Goal: Navigation & Orientation: Understand site structure

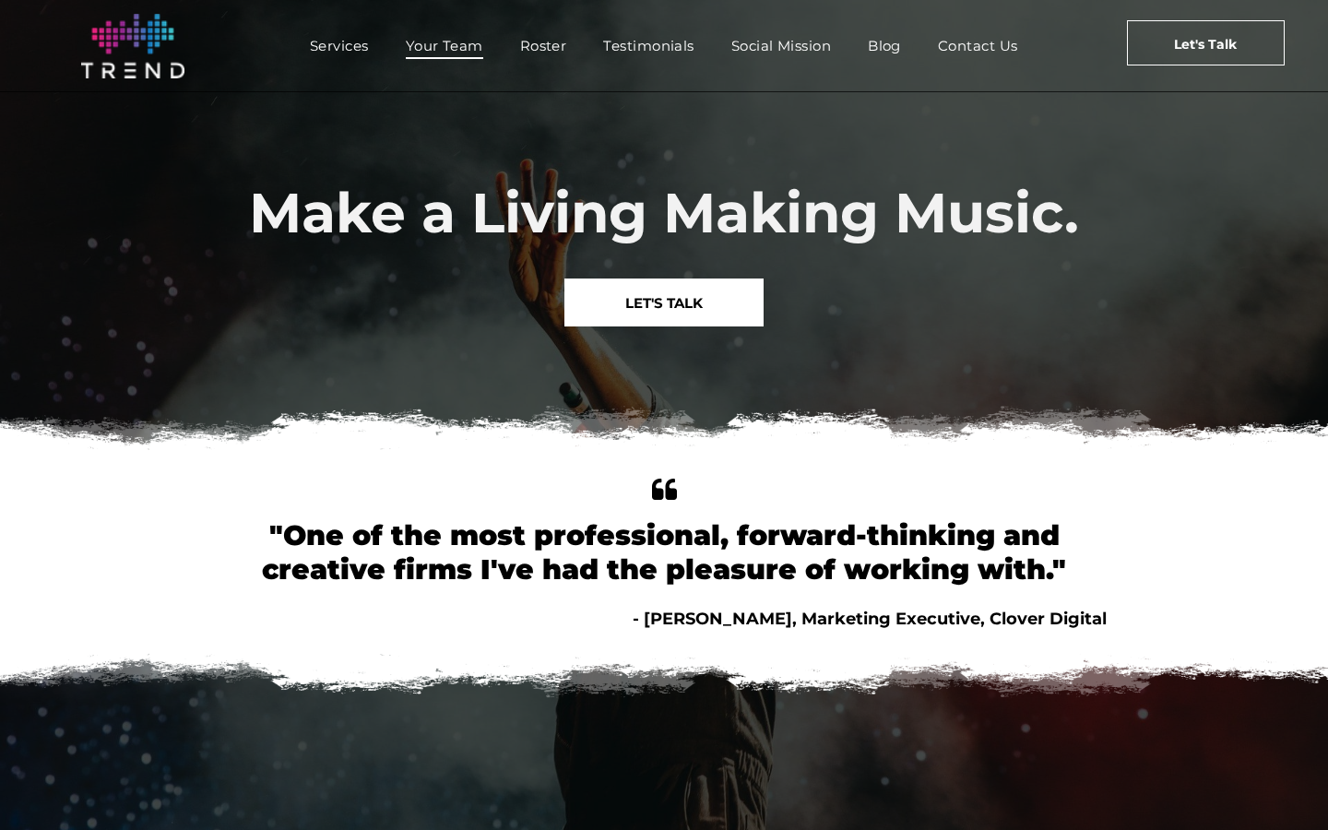
click at [466, 45] on span "Your Team" at bounding box center [444, 45] width 77 height 27
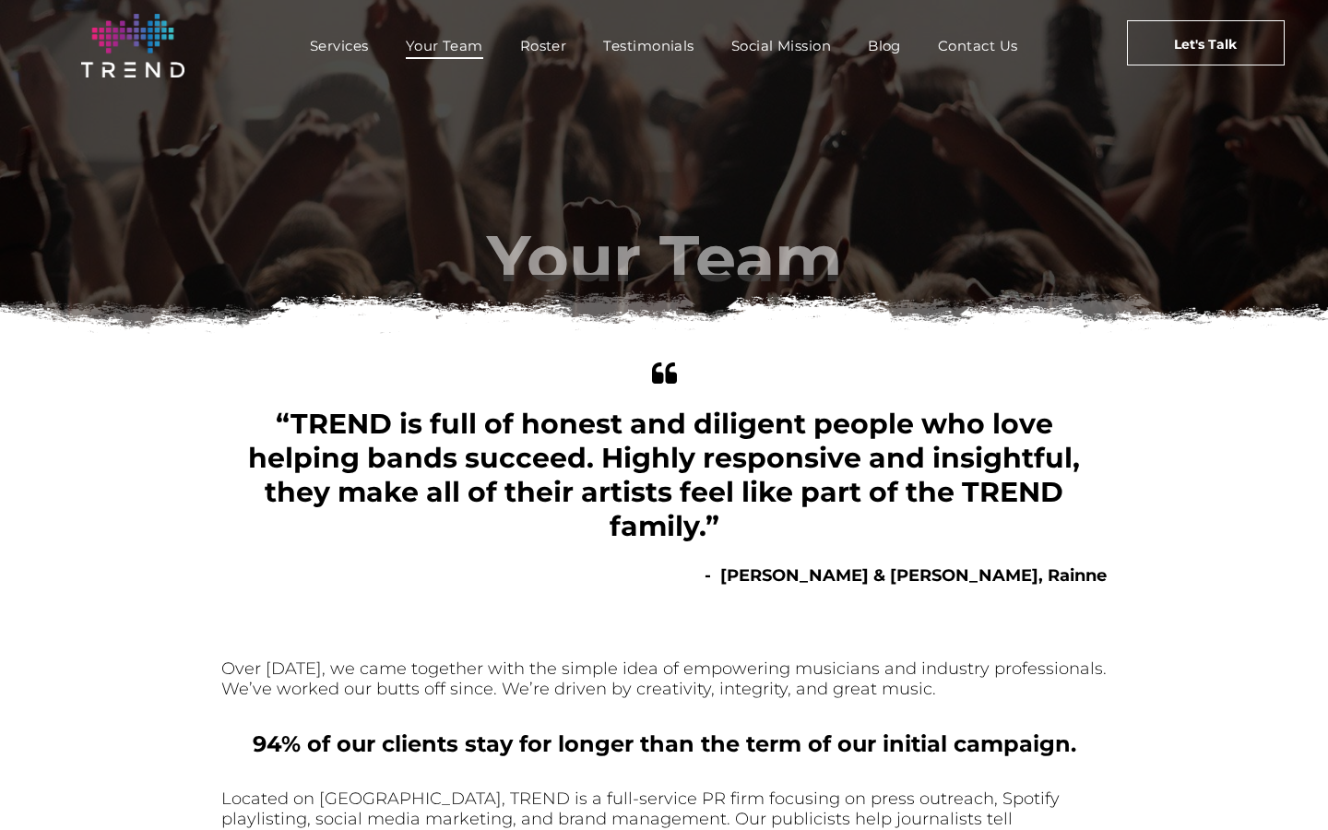
scroll to position [727, 0]
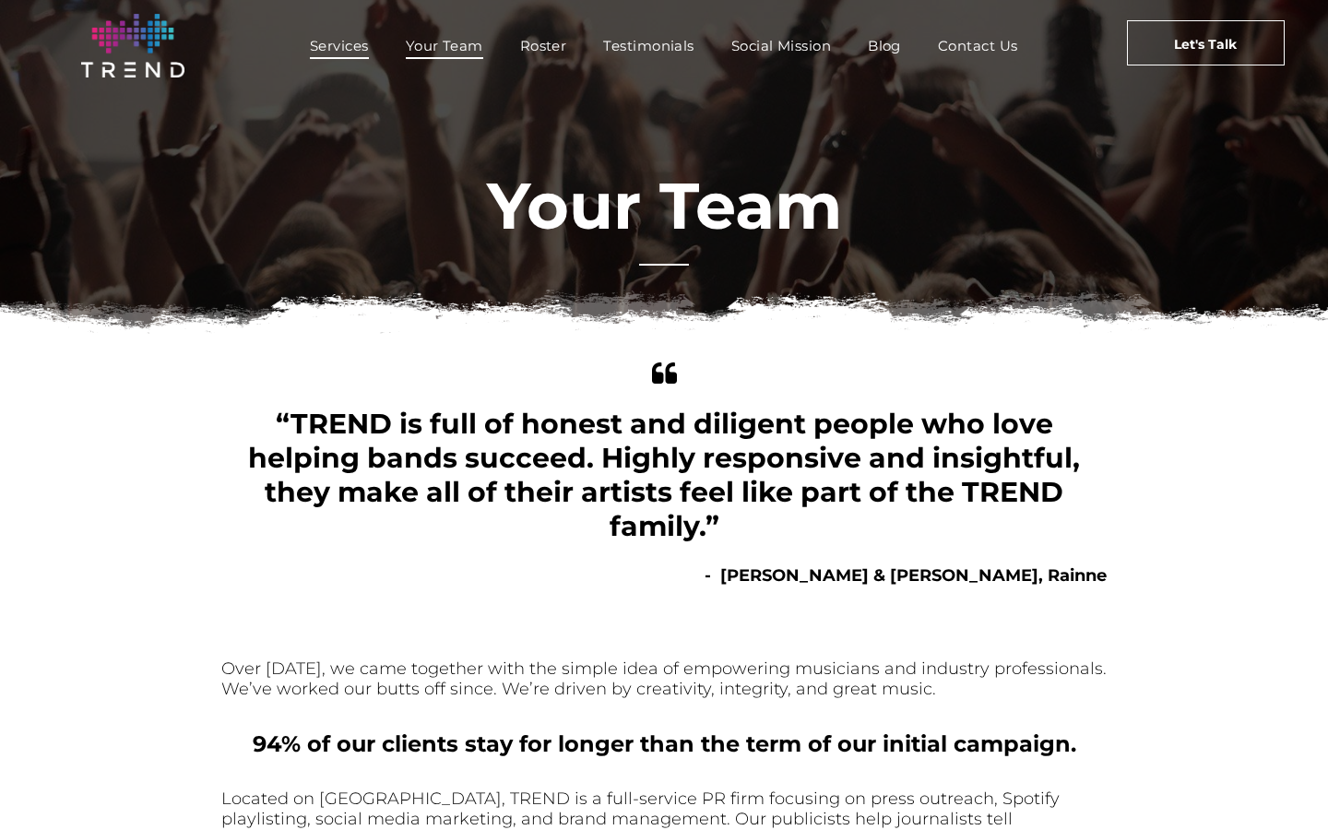
click at [352, 44] on span "Services" at bounding box center [339, 45] width 59 height 27
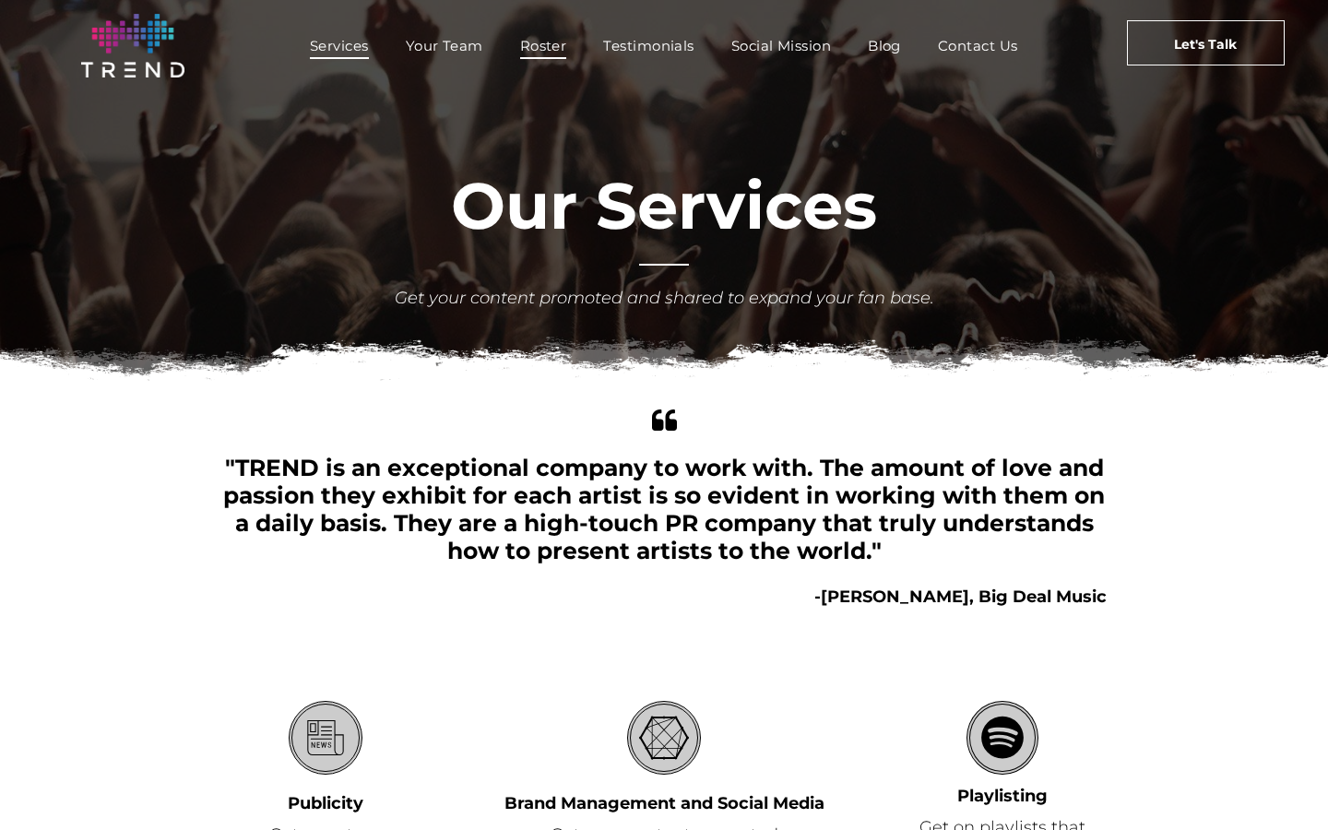
click at [538, 45] on span "Roster" at bounding box center [543, 45] width 47 height 27
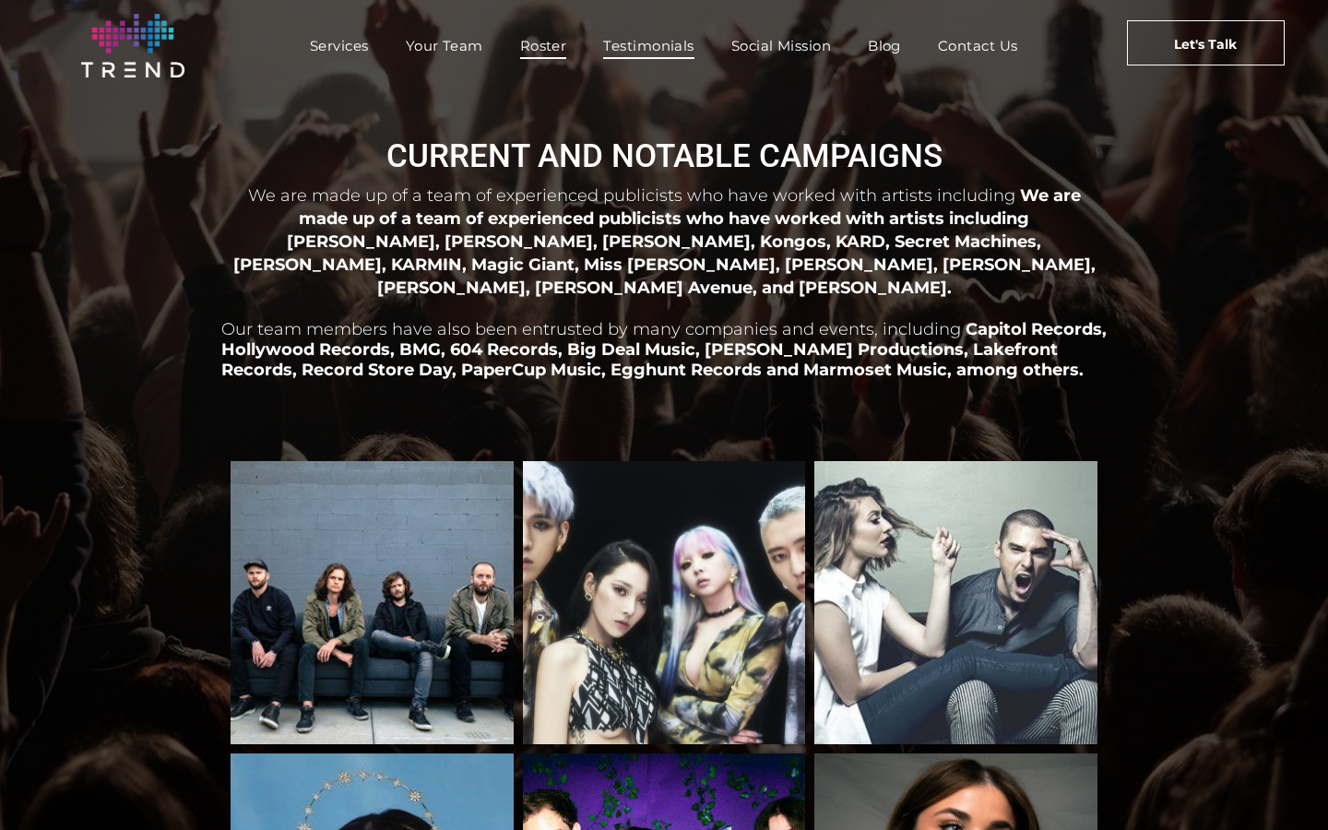
click at [656, 42] on span "Testimonials" at bounding box center [648, 45] width 90 height 27
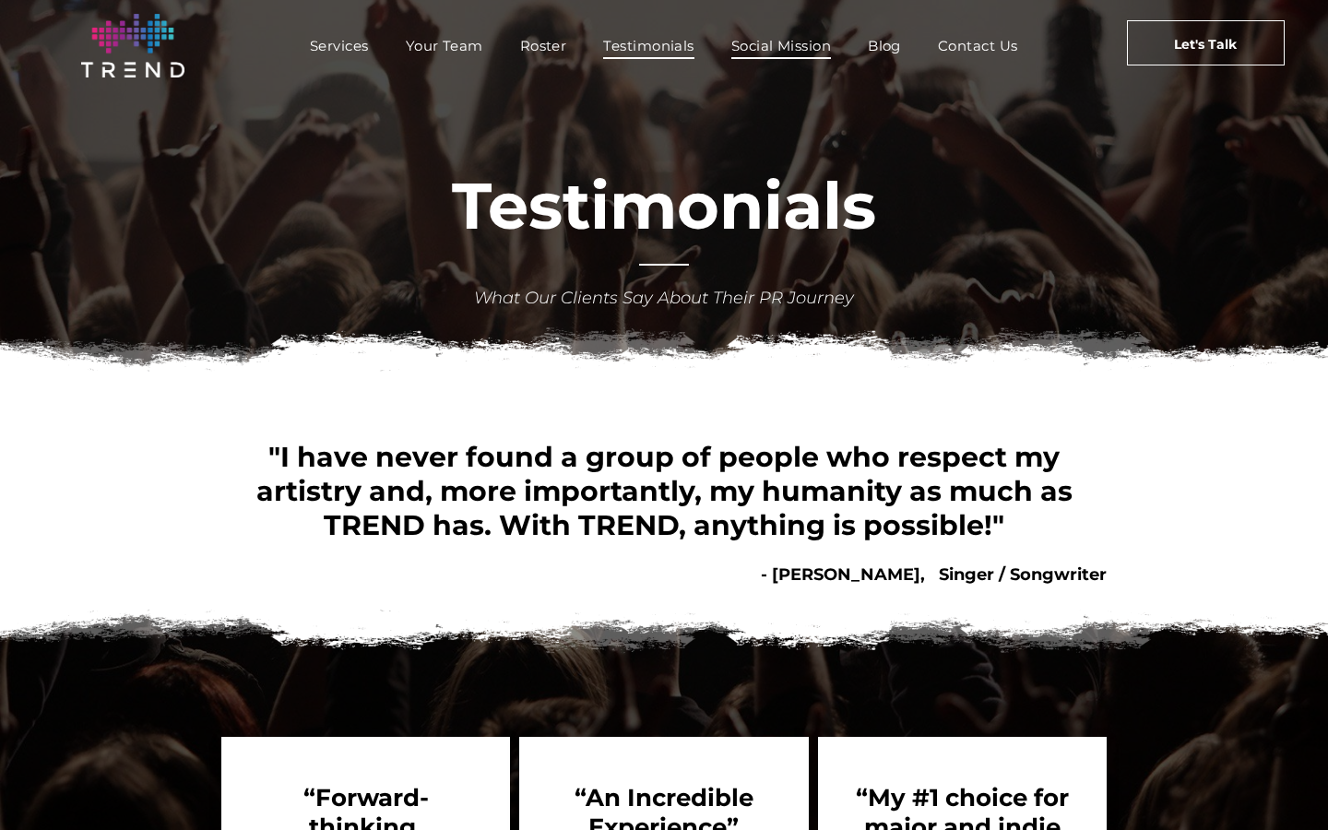
click at [771, 55] on span "Social Mission" at bounding box center [781, 45] width 100 height 27
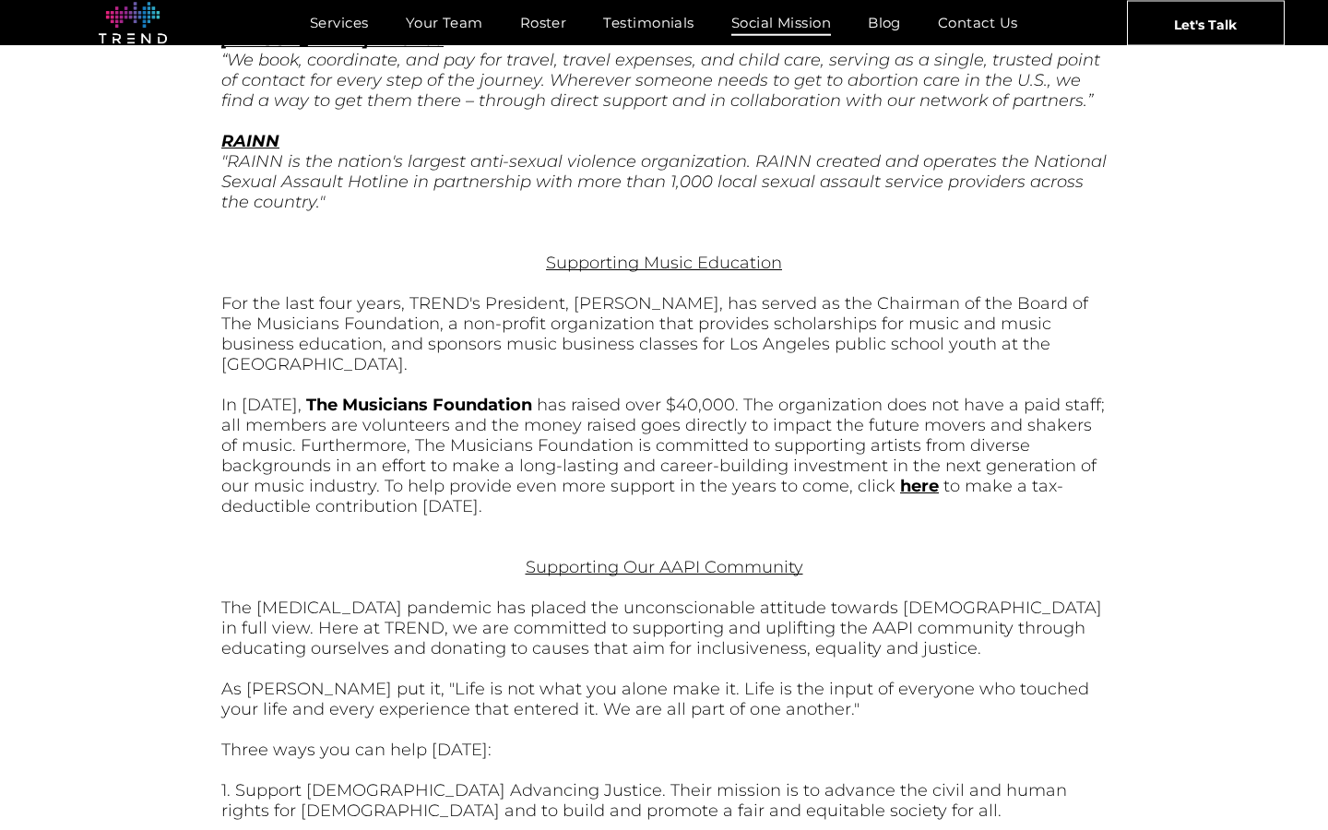
scroll to position [2079, 0]
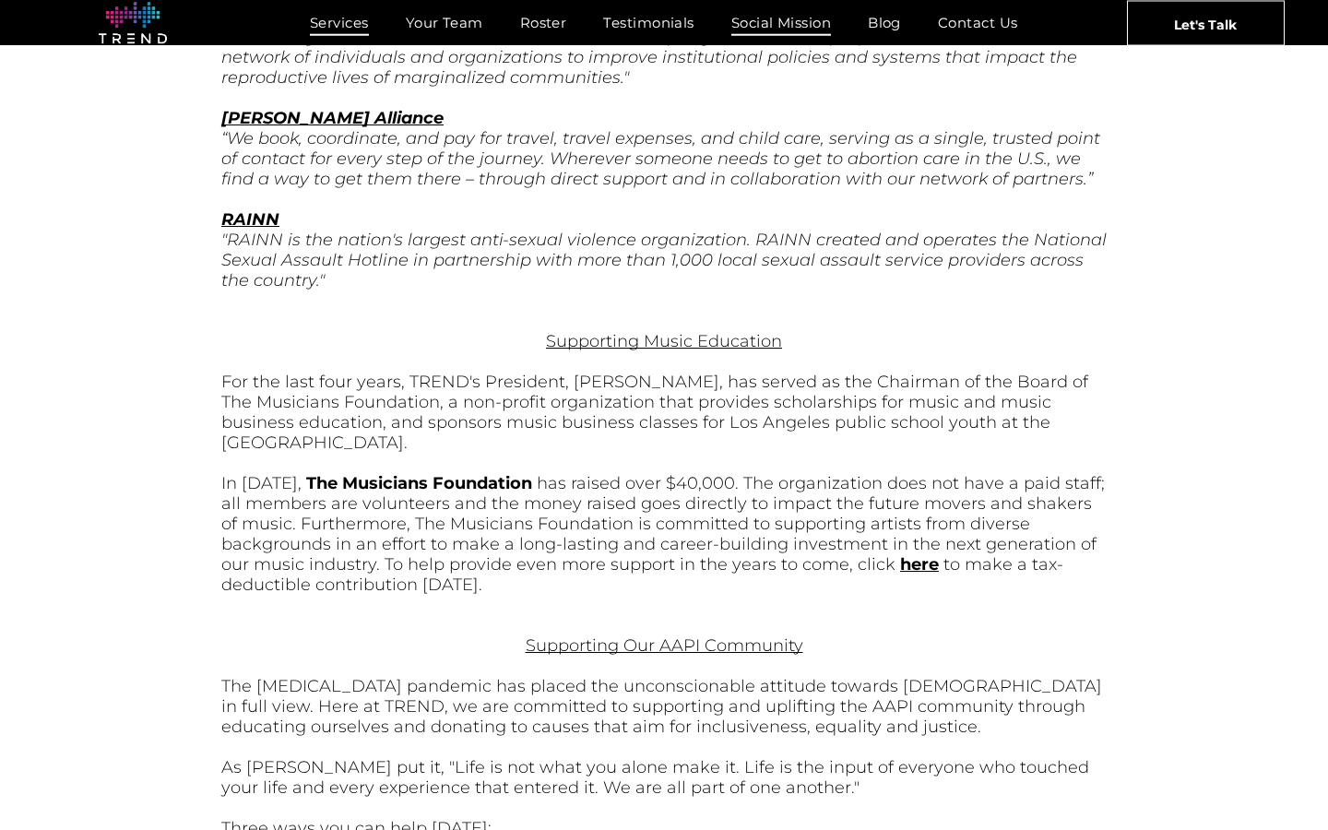
click at [337, 23] on span "Services" at bounding box center [339, 22] width 59 height 27
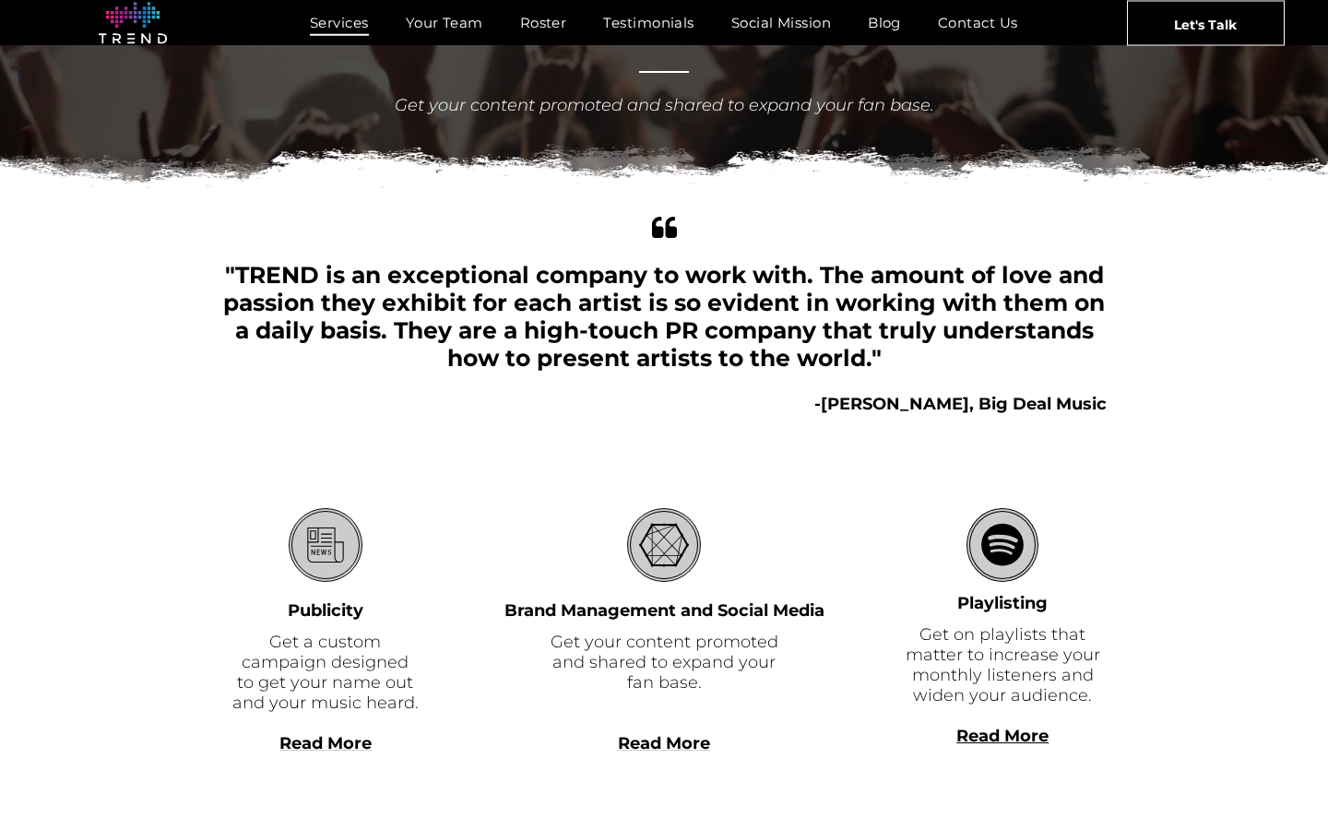
scroll to position [197, 0]
